Goal: Task Accomplishment & Management: Use online tool/utility

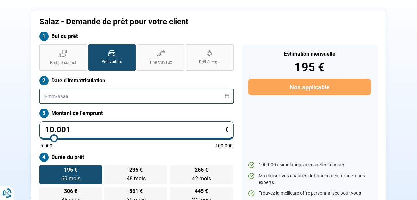
scroll to position [32, 0]
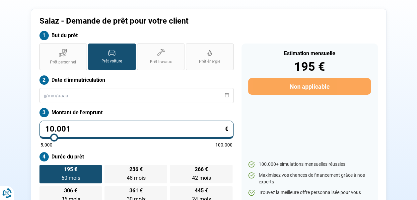
click at [94, 125] on input "10.001" at bounding box center [136, 129] width 194 height 18
type input "1.000"
type input "5000"
type input "100"
type input "5000"
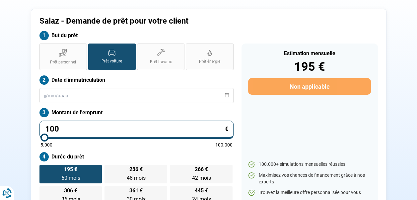
type input "10"
type input "5000"
type input "1"
type input "5000"
type input "0"
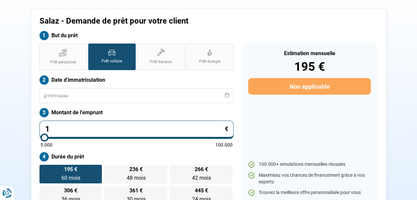
type input "5000"
type input "2"
type input "5000"
type input "20"
type input "5000"
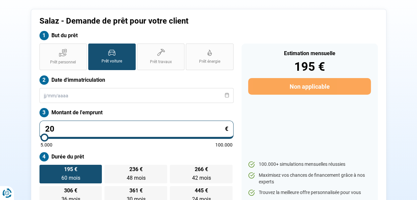
type input "200"
type input "5000"
type input "2.000"
type input "5000"
type input "20.000"
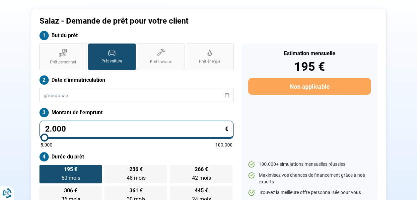
type input "20000"
type input "20.000"
click at [341, 108] on div "Estimation mensuelle 195 € Non applicable 100.000+ simulations mensuelles réuss…" at bounding box center [310, 123] width 136 height 161
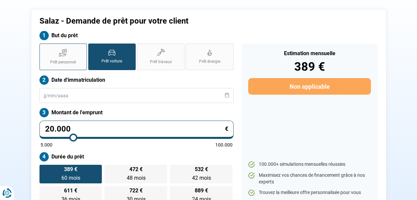
click at [72, 57] on label "Prêt personnel" at bounding box center [62, 56] width 47 height 27
click at [44, 48] on input "Prêt personnel" at bounding box center [41, 45] width 4 height 4
radio input "true"
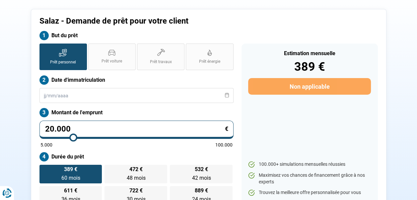
radio input "false"
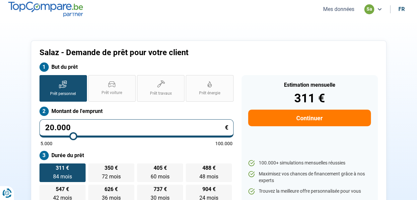
scroll to position [0, 0]
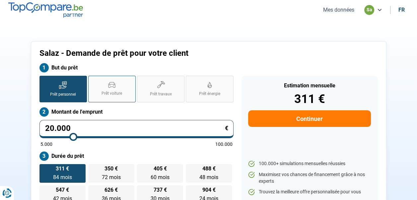
click at [108, 99] on label "Prêt voiture" at bounding box center [111, 89] width 47 height 27
click at [93, 80] on input "Prêt voiture" at bounding box center [90, 78] width 4 height 4
radio input "true"
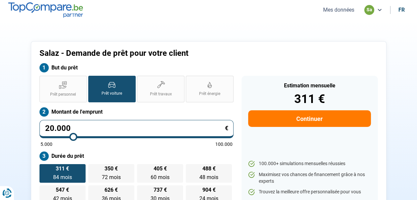
radio input "true"
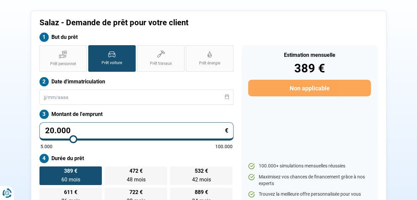
scroll to position [32, 0]
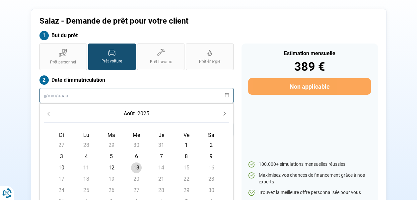
click at [80, 96] on input "text" at bounding box center [136, 95] width 194 height 15
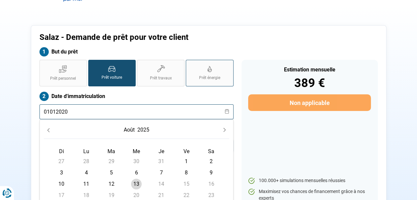
scroll to position [0, 0]
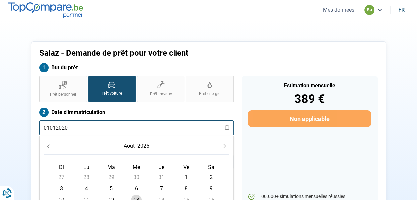
type input "01012020"
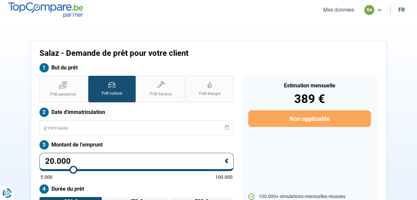
click at [253, 71] on div "But du prêt" at bounding box center [208, 69] width 346 height 13
drag, startPoint x: 193, startPoint y: 87, endPoint x: 151, endPoint y: 178, distance: 100.5
drag, startPoint x: 151, startPoint y: 178, endPoint x: 370, endPoint y: 66, distance: 245.4
click at [370, 66] on div "But du prêt" at bounding box center [208, 69] width 346 height 13
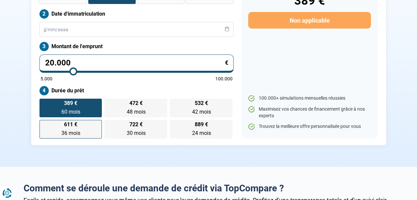
scroll to position [133, 0]
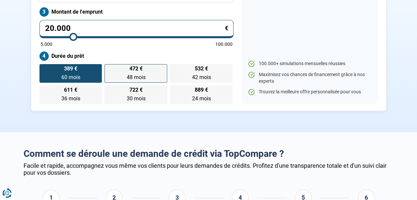
click at [129, 75] on span "48 mois" at bounding box center [135, 77] width 19 height 6
click at [109, 68] on input "472 € 48 mois 48 mois" at bounding box center [106, 66] width 4 height 4
radio input "true"
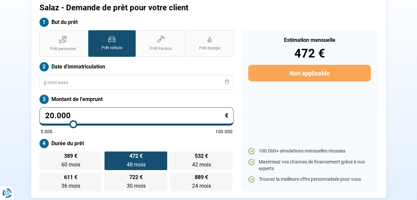
scroll to position [32, 0]
